Goal: Task Accomplishment & Management: Use online tool/utility

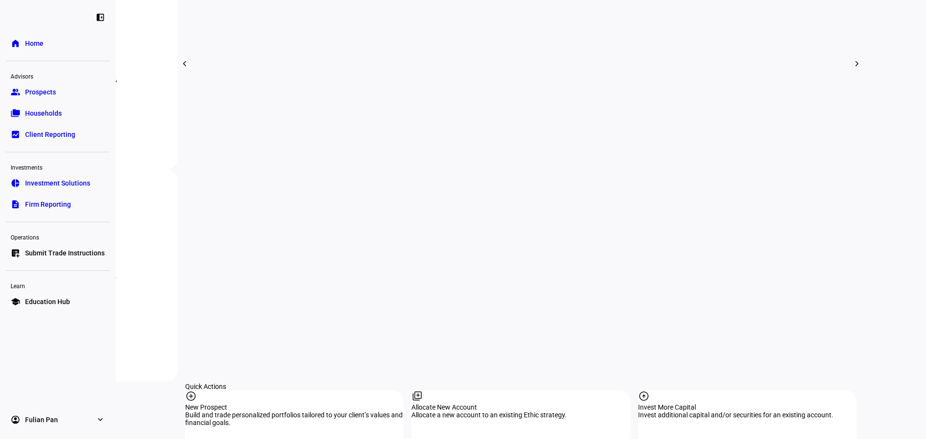
scroll to position [820, 0]
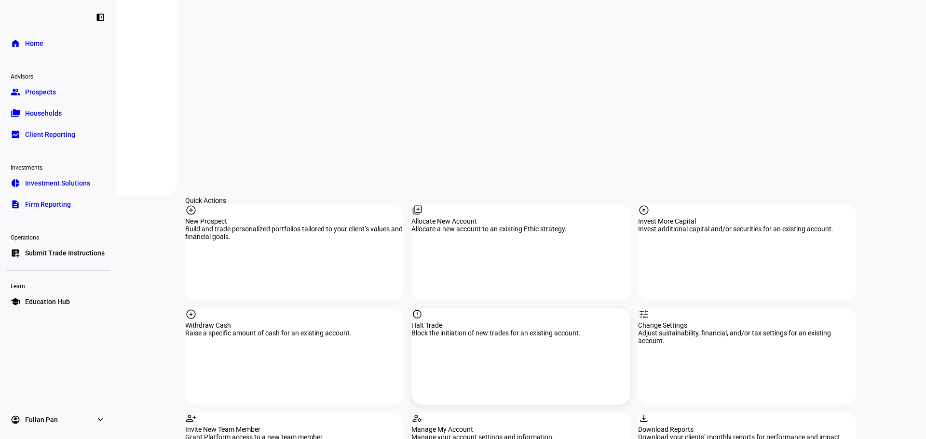
click at [600, 309] on div "report Halt Trade Block the initiation of new trades for an existing account." at bounding box center [520, 357] width 218 height 96
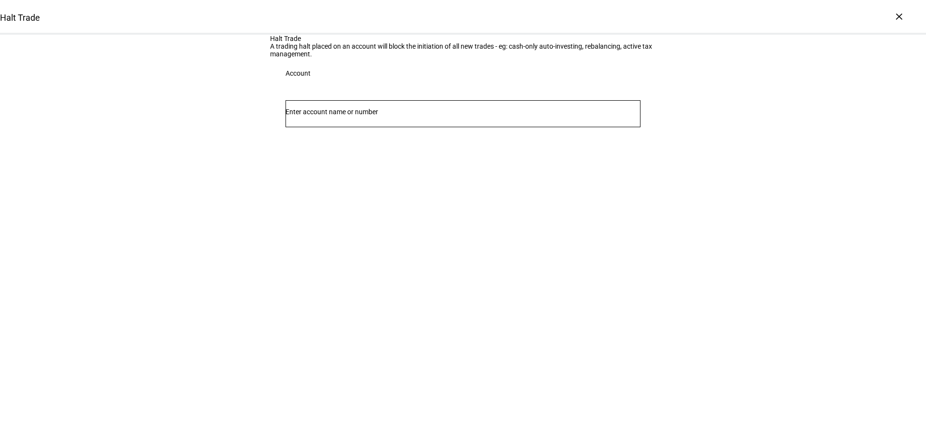
click at [338, 127] on div at bounding box center [463, 113] width 355 height 27
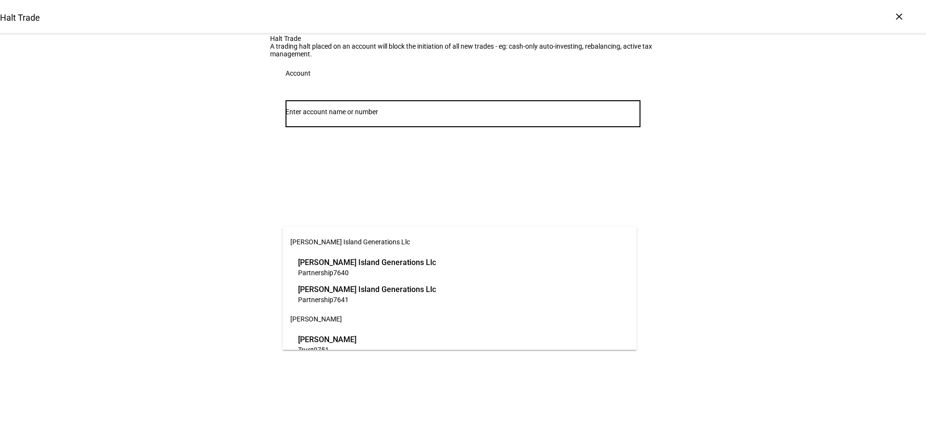
click at [340, 116] on input "Number" at bounding box center [463, 112] width 355 height 8
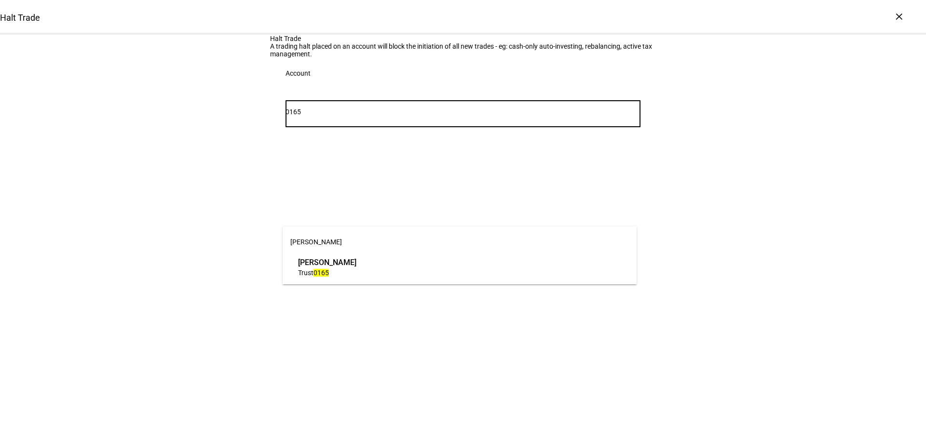
type input "0165"
click at [347, 270] on span "Trust 0165" at bounding box center [327, 272] width 58 height 9
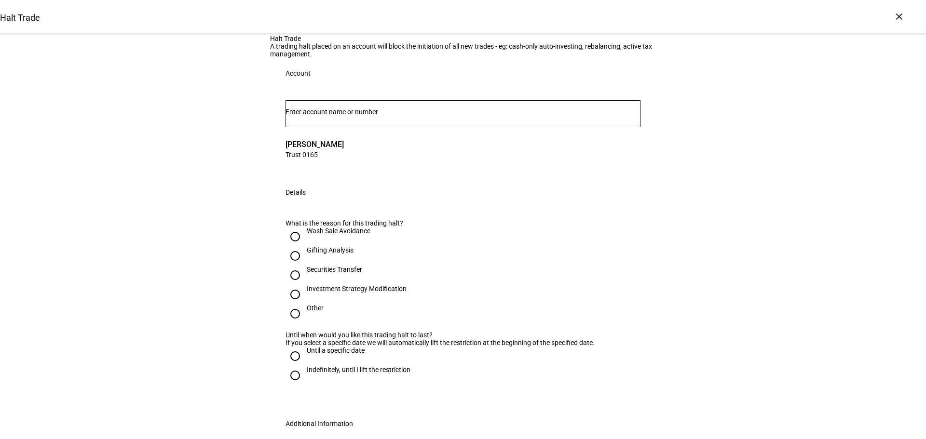
click at [214, 318] on div "Halt Trade A trading halt placed on an account will block the initiation of all…" at bounding box center [463, 288] width 926 height 506
click at [40, 14] on div "Halt Trade" at bounding box center [20, 18] width 40 height 10
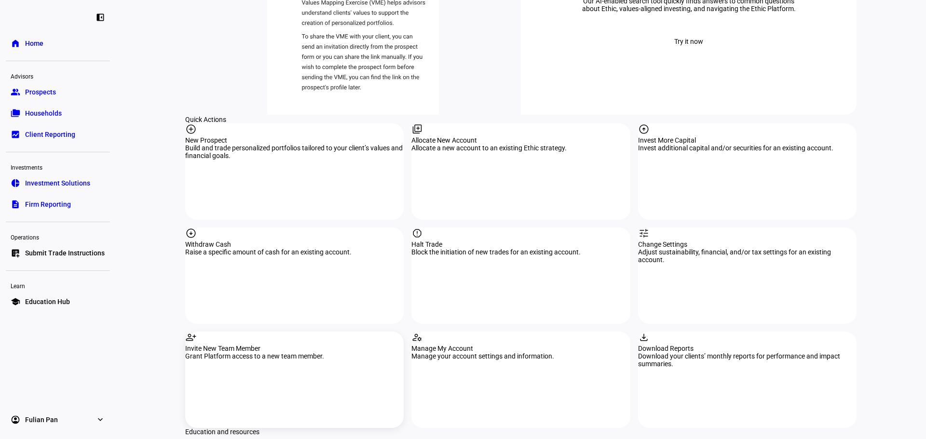
scroll to position [900, 0]
